Goal: Task Accomplishment & Management: Complete application form

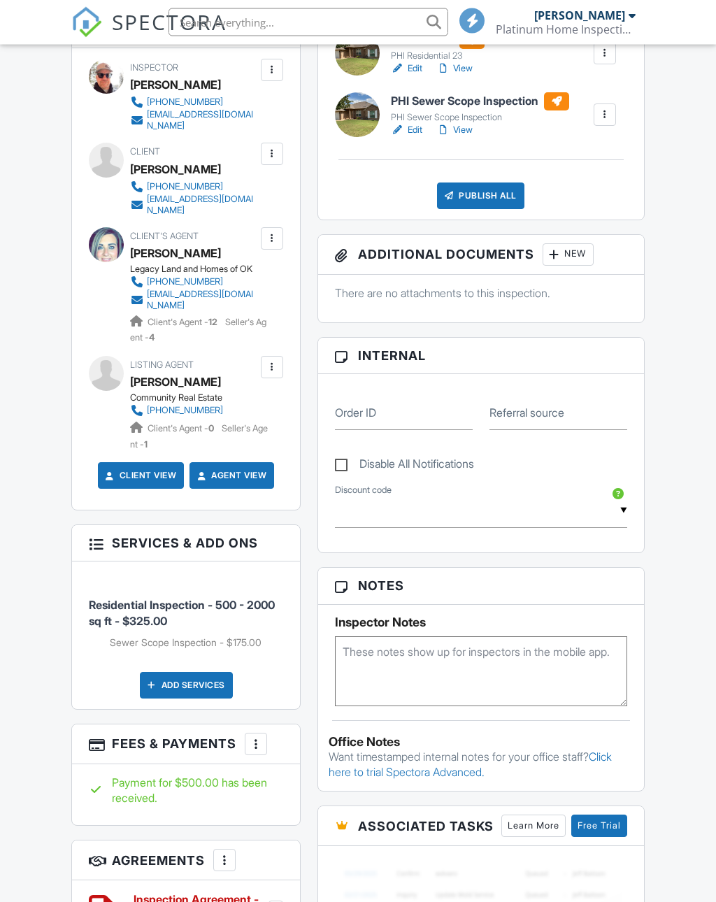
scroll to position [591, 0]
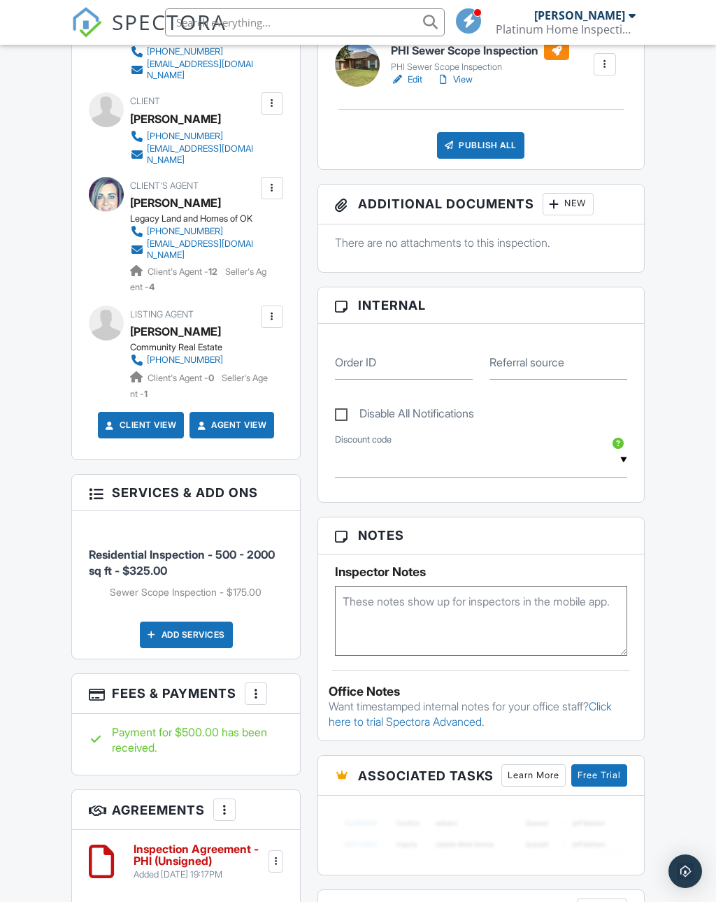
click at [267, 688] on div "More" at bounding box center [256, 693] width 22 height 22
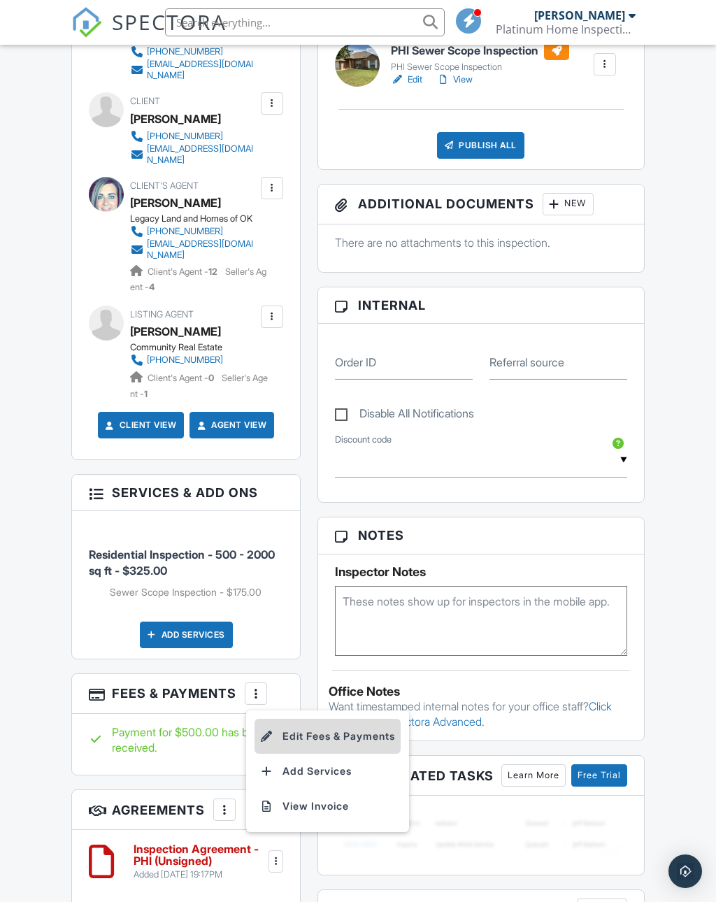
click at [330, 735] on li "Edit Fees & Payments" at bounding box center [327, 735] width 146 height 35
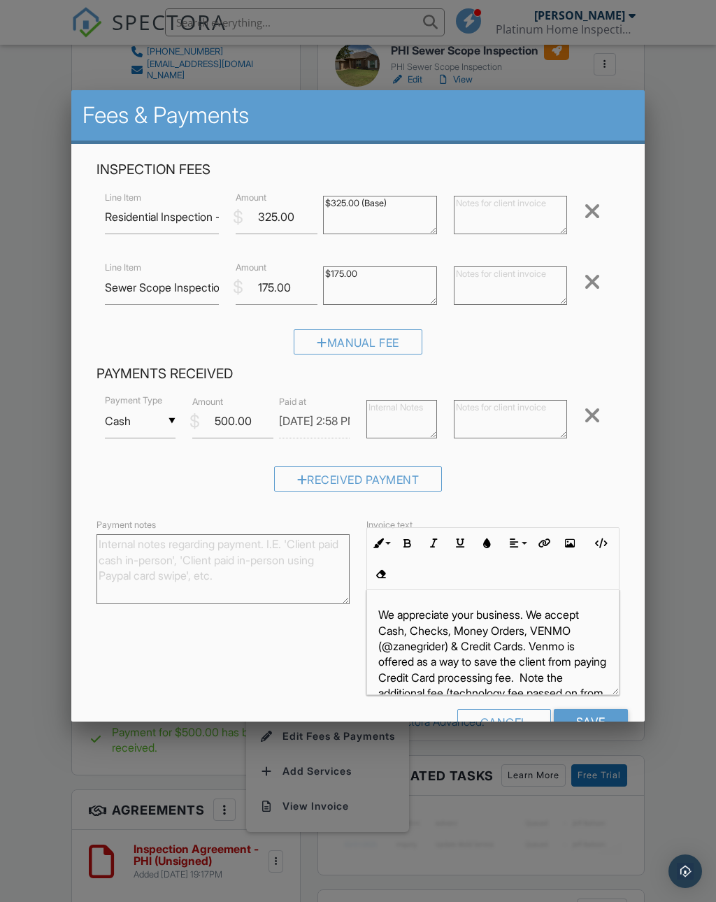
click at [174, 421] on input "Cash" at bounding box center [140, 421] width 71 height 34
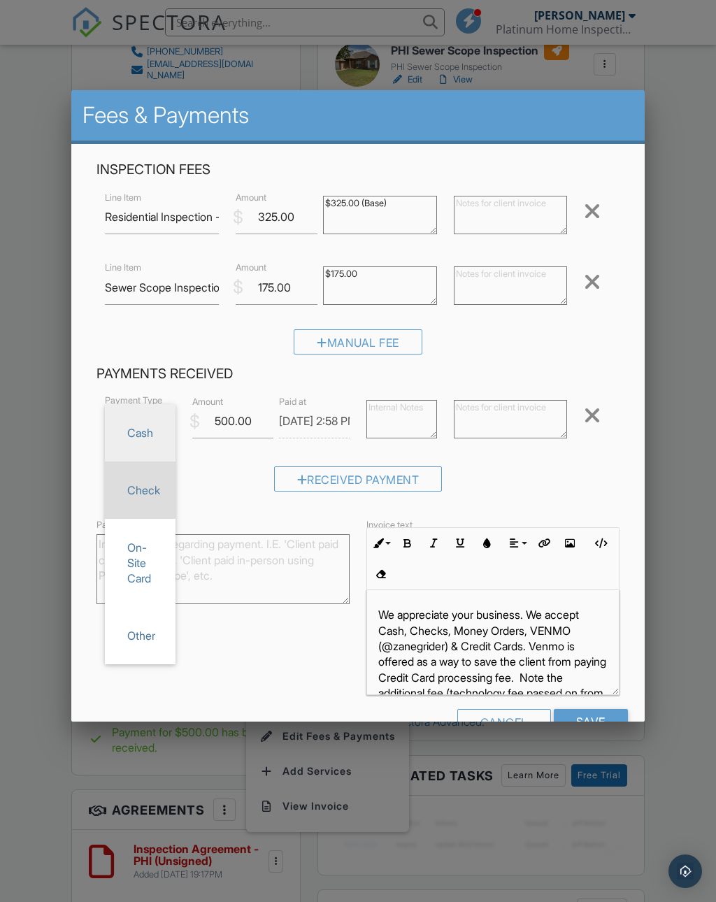
click at [154, 489] on span "Check" at bounding box center [140, 489] width 48 height 35
type input "Check"
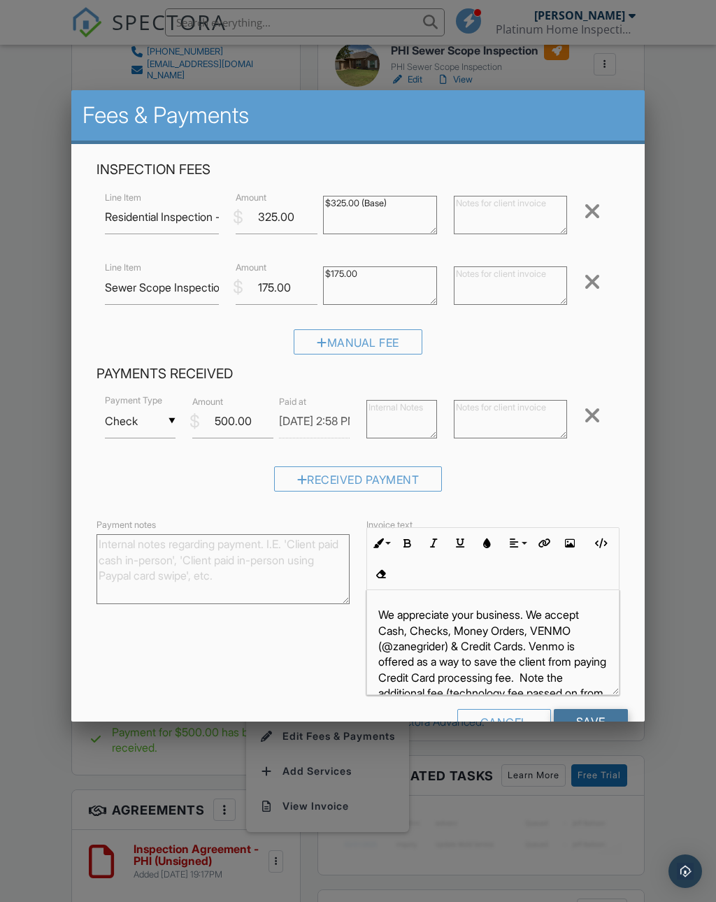
click at [593, 731] on input "Save" at bounding box center [591, 721] width 74 height 25
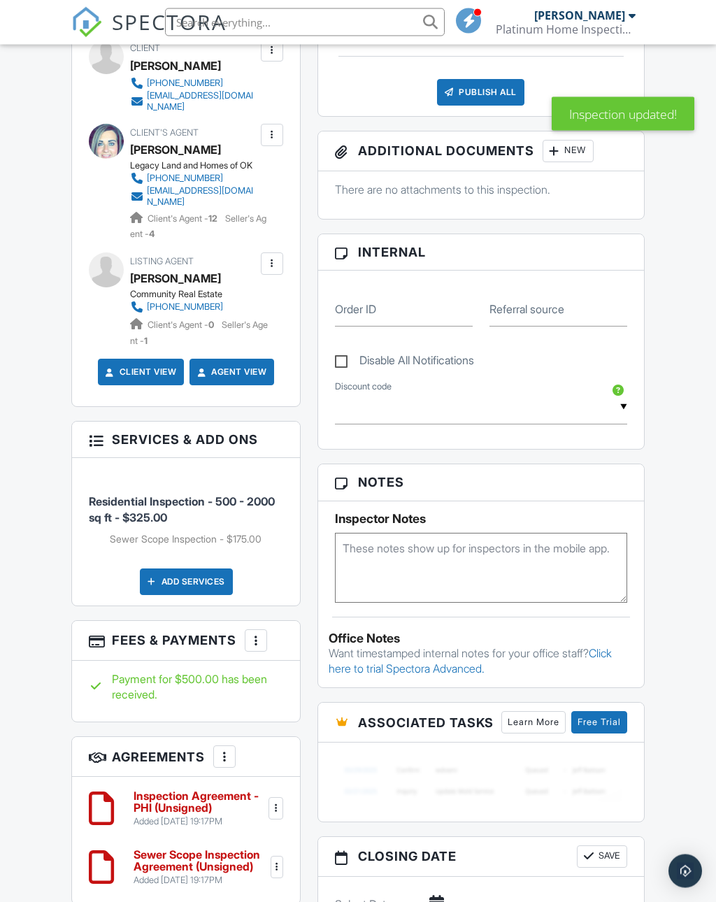
scroll to position [644, 0]
click at [166, 802] on h6 "Inspection Agreement - PHI (Unsigned)" at bounding box center [198, 802] width 131 height 24
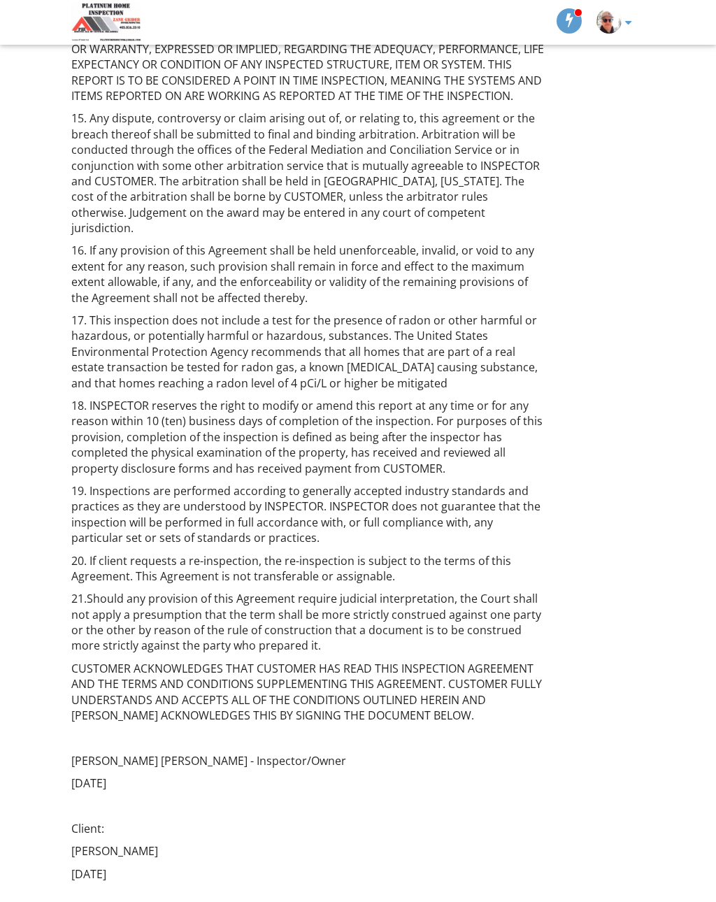
scroll to position [2569, 0]
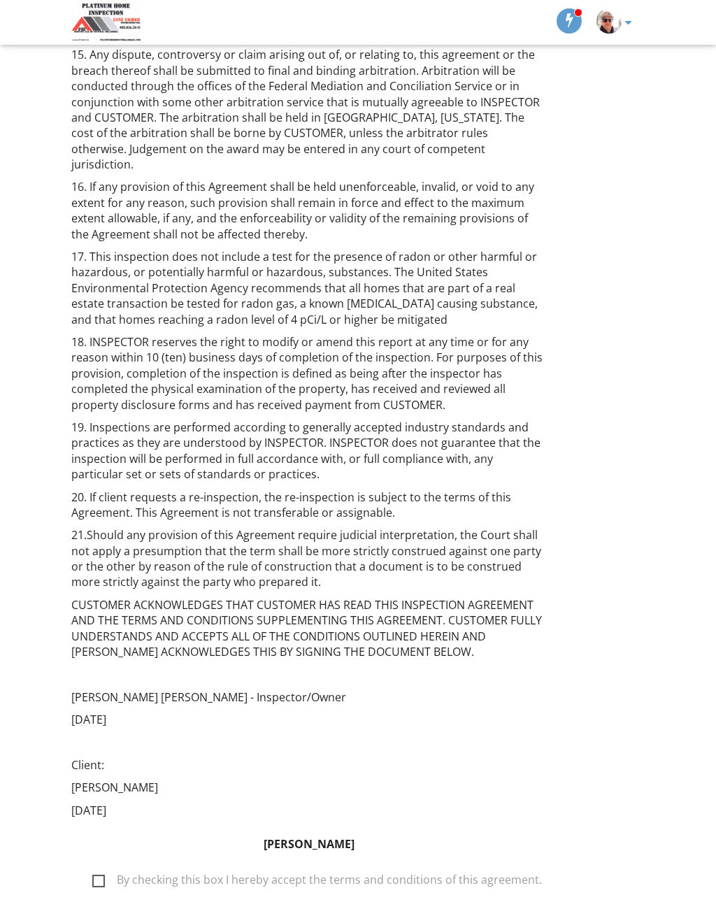
click at [100, 873] on label "By checking this box I hereby accept the terms and conditions of this agreement." at bounding box center [316, 881] width 449 height 17
click at [93, 869] on input "By checking this box I hereby accept the terms and conditions of this agreement." at bounding box center [88, 873] width 9 height 9
checkbox input "true"
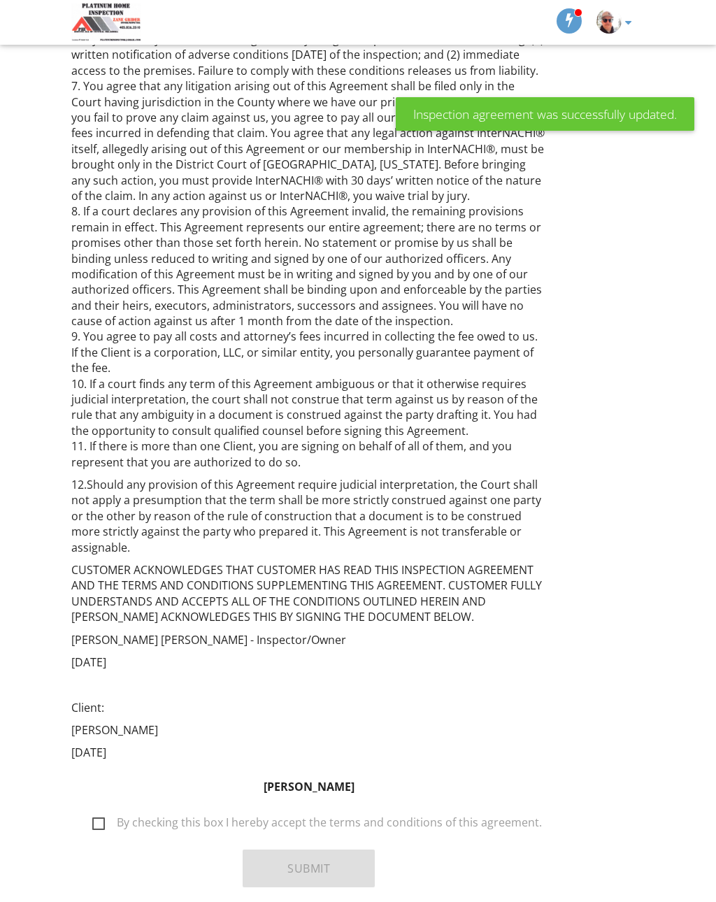
scroll to position [1273, 0]
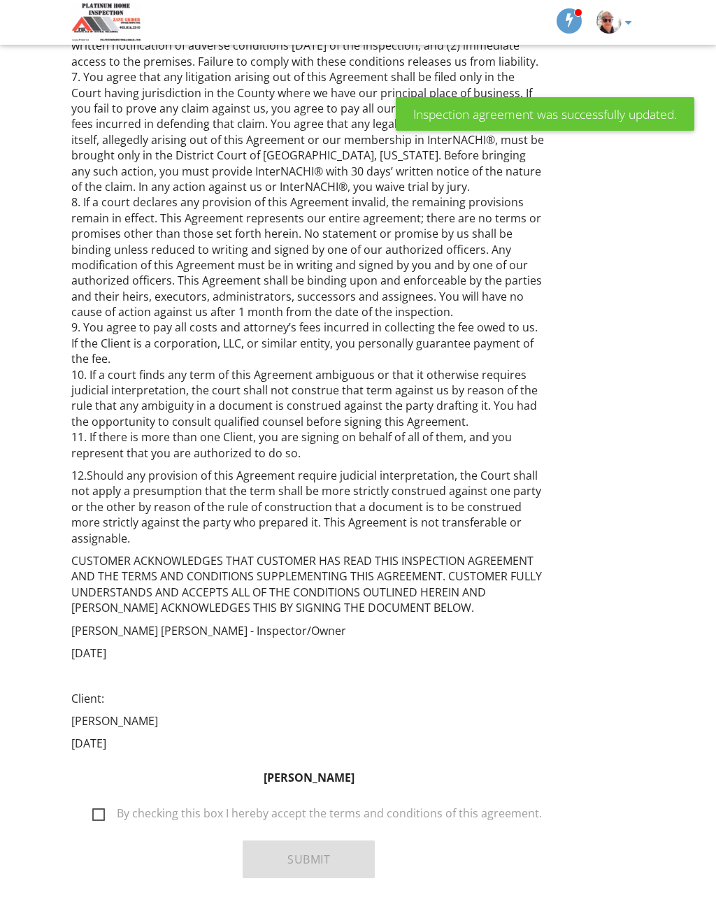
click at [107, 807] on label "By checking this box I hereby accept the terms and conditions of this agreement." at bounding box center [316, 815] width 449 height 17
click at [93, 802] on input "By checking this box I hereby accept the terms and conditions of this agreement." at bounding box center [88, 806] width 9 height 9
checkbox input "true"
click at [317, 840] on button "Submit" at bounding box center [309, 859] width 132 height 38
